Goal: Transaction & Acquisition: Purchase product/service

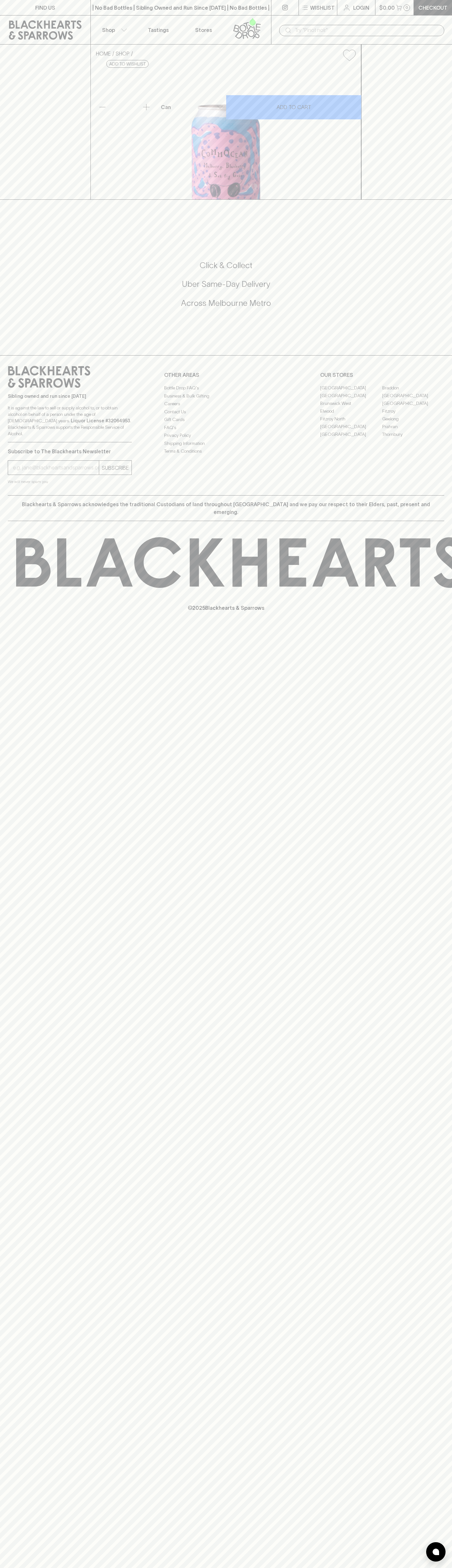
click at [102, 22] on button "Shop" at bounding box center [113, 29] width 45 height 29
click at [72, 1567] on html "FIND US | No Bad Bottles | Sibling Owned and Run Since [DATE] | No Bad Bottles …" at bounding box center [226, 784] width 452 height 1568
click at [4, 915] on div at bounding box center [226, 784] width 452 height 1568
